Goal: Information Seeking & Learning: Learn about a topic

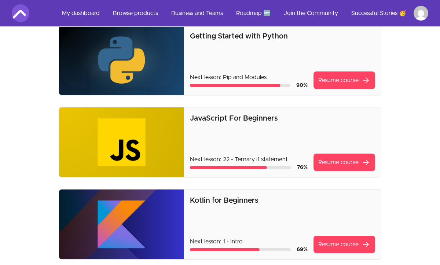
scroll to position [147, 0]
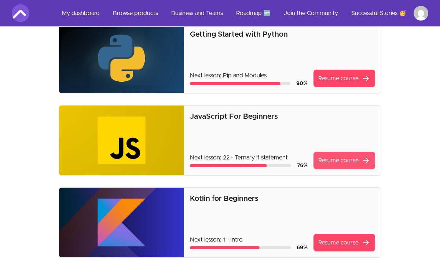
click at [331, 160] on link "Resume course arrow_forward" at bounding box center [344, 161] width 62 height 18
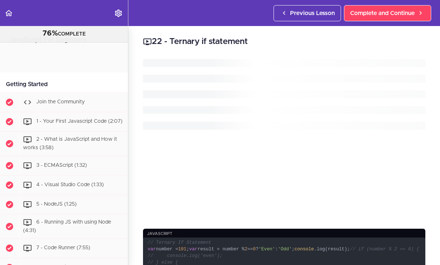
scroll to position [688, 0]
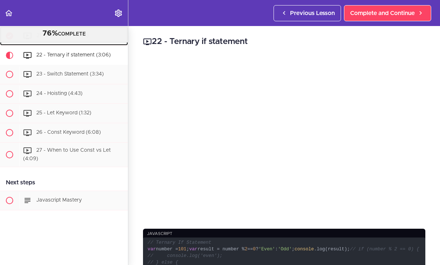
click at [118, 43] on div "21 - If Statement (7:14)" at bounding box center [73, 36] width 109 height 16
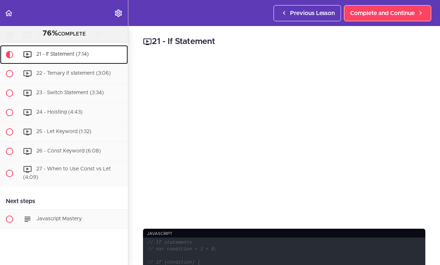
scroll to position [660, 0]
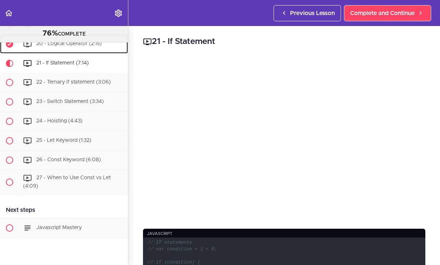
click at [121, 45] on div "20 - Logical Operator (2:15)" at bounding box center [73, 44] width 109 height 16
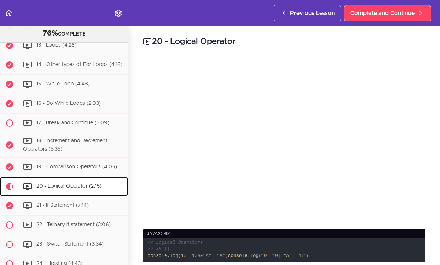
scroll to position [519, 0]
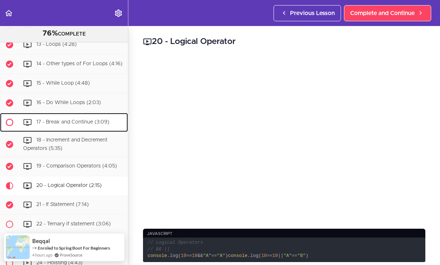
click at [69, 123] on span "17 - Break and Continue (3:09)" at bounding box center [72, 122] width 73 height 5
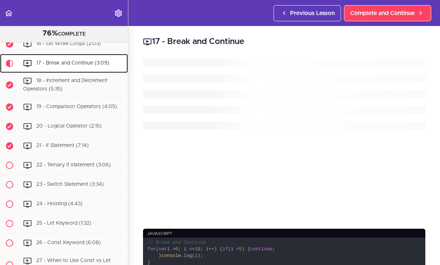
scroll to position [578, 0]
